Goal: Information Seeking & Learning: Learn about a topic

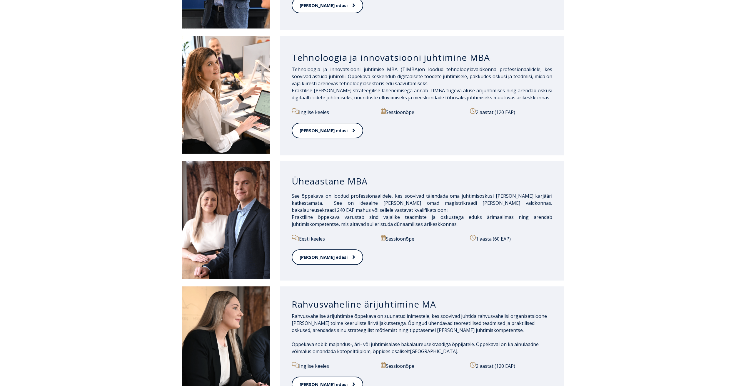
scroll to position [500, 0]
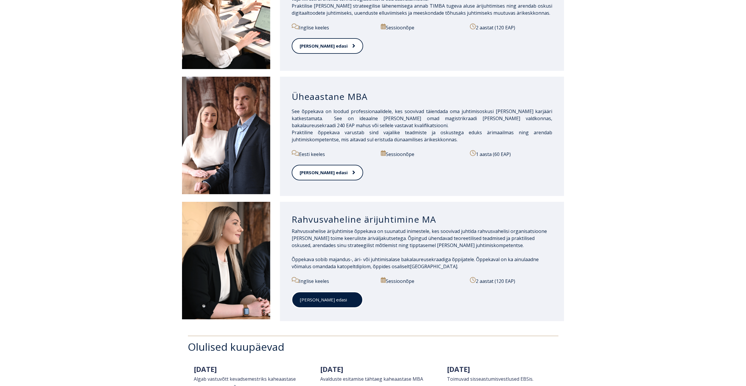
click at [307, 292] on link "[PERSON_NAME] edasi" at bounding box center [327, 300] width 71 height 16
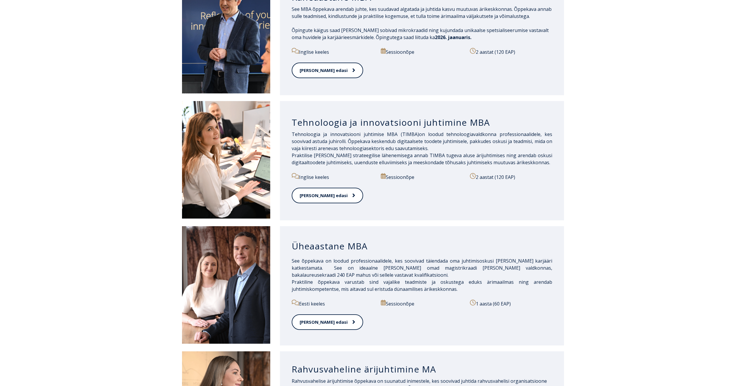
scroll to position [382, 0]
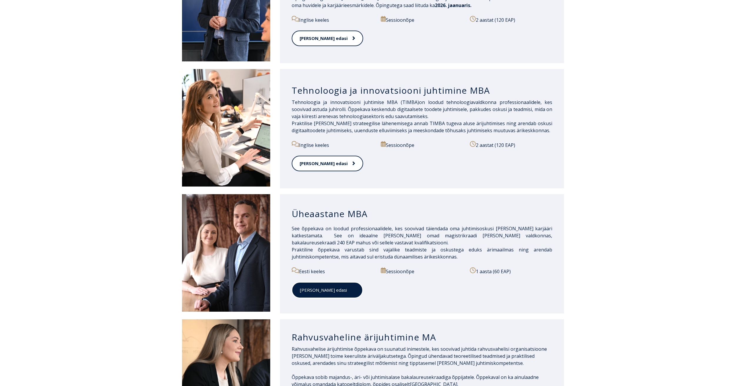
click at [317, 282] on link "[PERSON_NAME] edasi" at bounding box center [327, 290] width 71 height 16
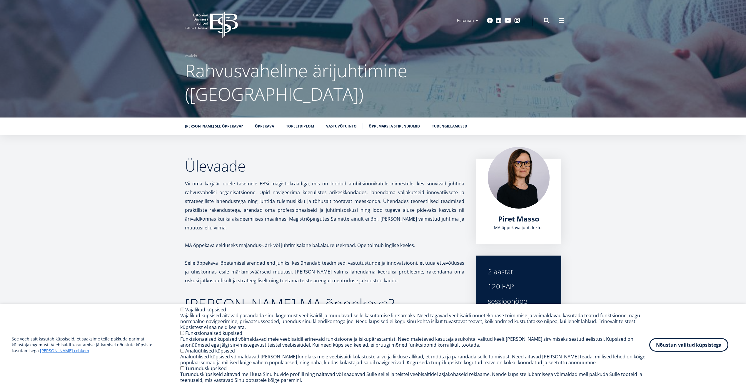
click at [661, 355] on div "See veebisait kasutab küpsiseid, et saaksime teile pakkuda parimat külastajakog…" at bounding box center [373, 345] width 722 height 76
click at [659, 346] on button "Nõustun valitud küpsistega" at bounding box center [688, 344] width 79 height 14
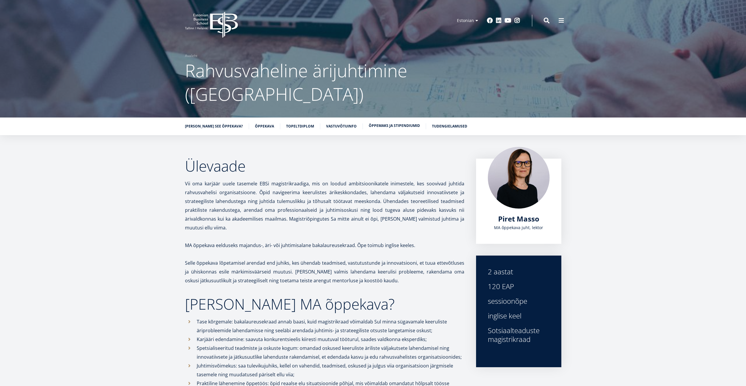
click at [391, 123] on link "Õppemaks ja stipendiumid" at bounding box center [394, 126] width 51 height 6
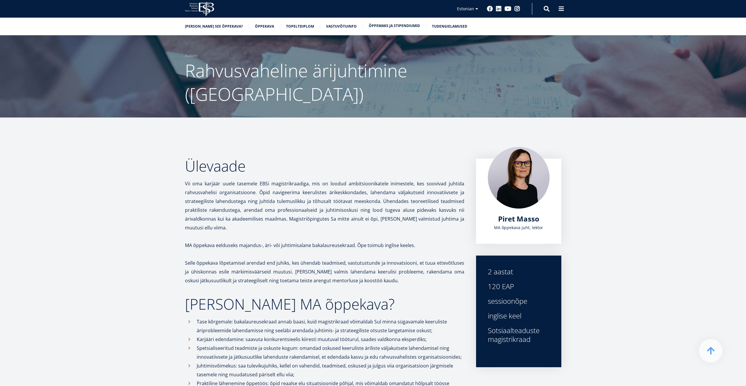
scroll to position [1909, 0]
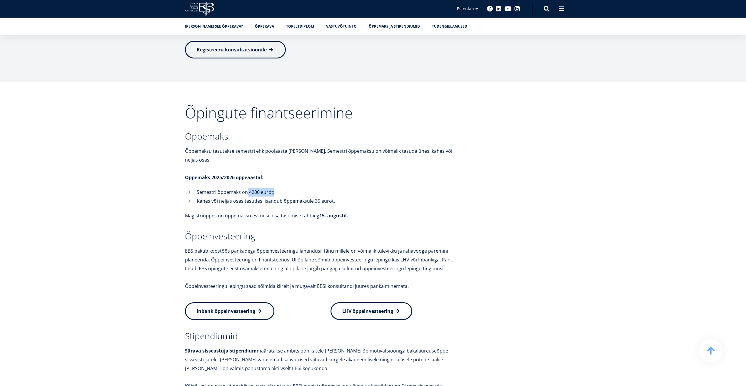
drag, startPoint x: 247, startPoint y: 151, endPoint x: 280, endPoint y: 150, distance: 32.6
click at [280, 188] on p "Semestri õppemaks on 4200 eurot;" at bounding box center [330, 192] width 267 height 9
